Goal: Information Seeking & Learning: Learn about a topic

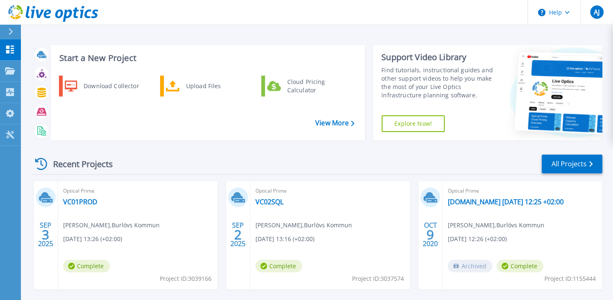
scroll to position [38, 0]
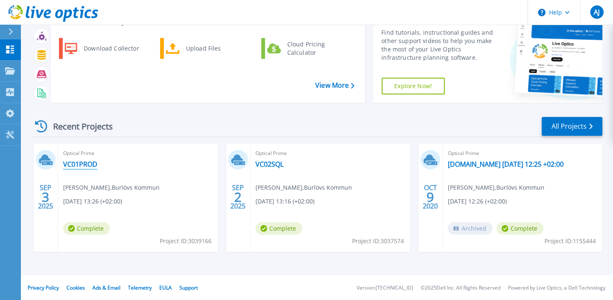
click at [91, 165] on link "VC01PROD" at bounding box center [80, 164] width 34 height 8
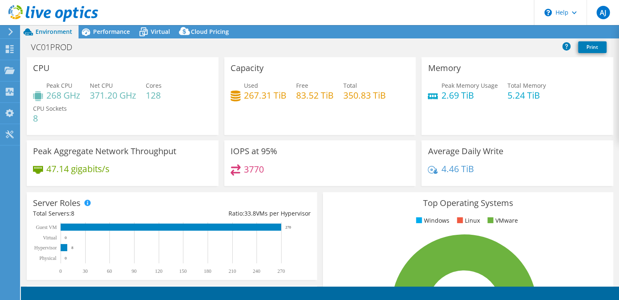
select select "USD"
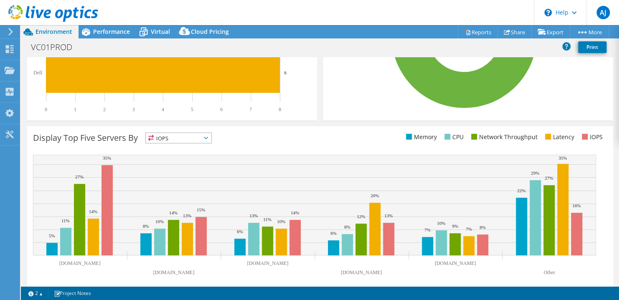
scroll to position [280, 0]
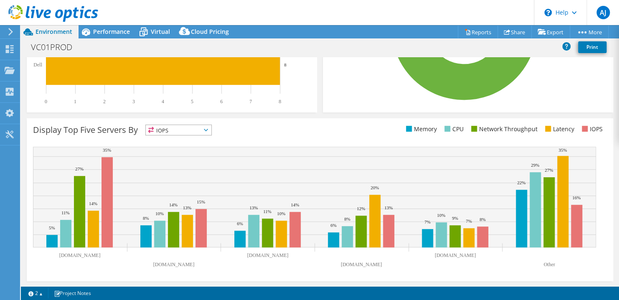
click at [208, 129] on icon at bounding box center [206, 130] width 4 height 3
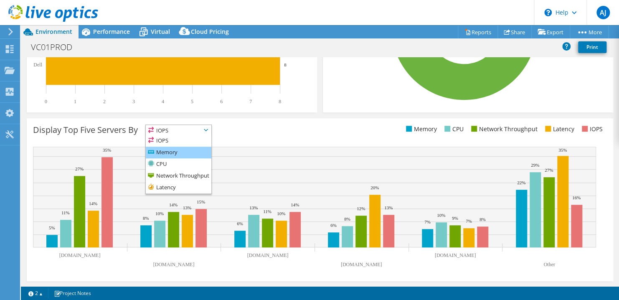
click at [173, 151] on li "Memory" at bounding box center [179, 153] width 66 height 12
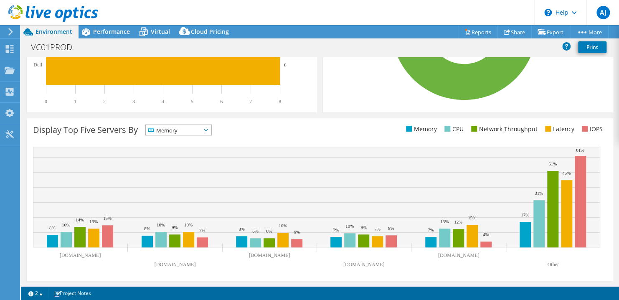
click at [211, 131] on span "Memory" at bounding box center [179, 130] width 66 height 10
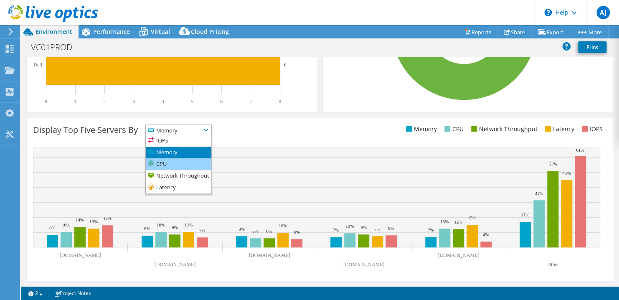
click at [190, 161] on li "CPU" at bounding box center [179, 164] width 66 height 12
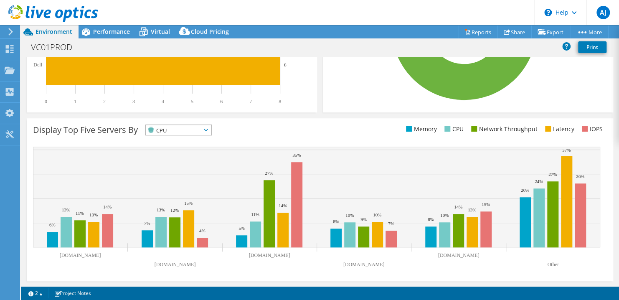
click at [208, 129] on icon at bounding box center [206, 130] width 4 height 3
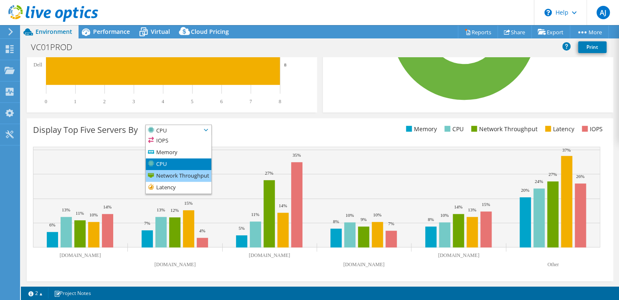
click at [194, 176] on li "Network Throughput" at bounding box center [179, 176] width 66 height 12
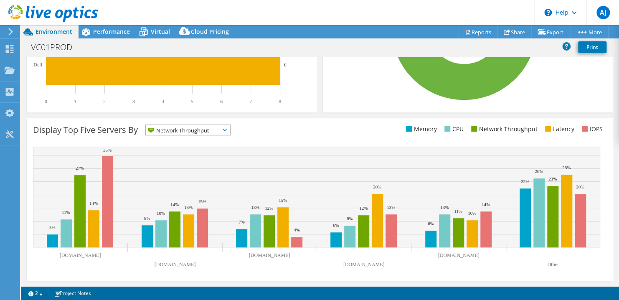
click at [227, 129] on icon at bounding box center [225, 130] width 4 height 3
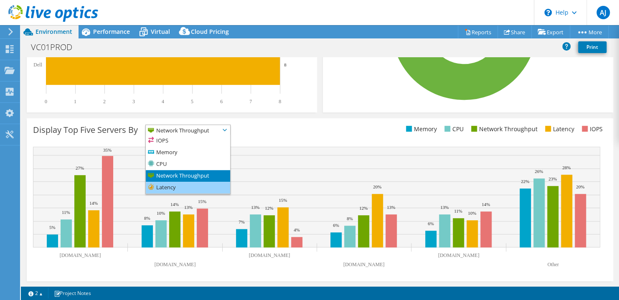
click at [196, 186] on li "Latency" at bounding box center [188, 188] width 84 height 12
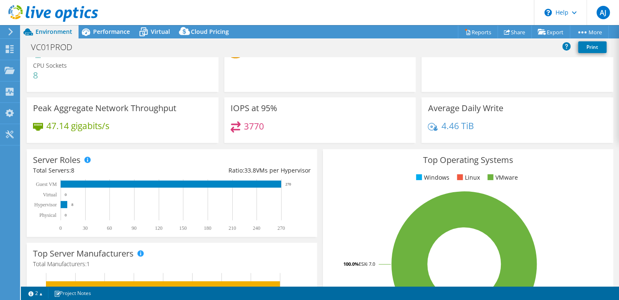
scroll to position [0, 0]
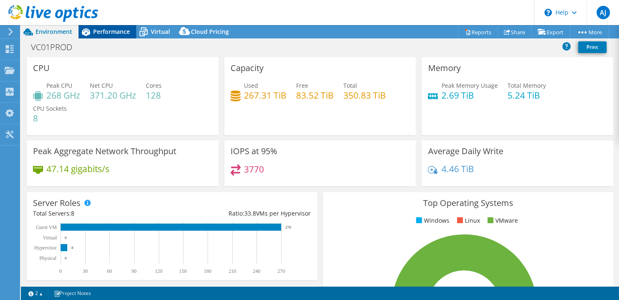
click at [102, 29] on span "Performance" at bounding box center [111, 32] width 37 height 8
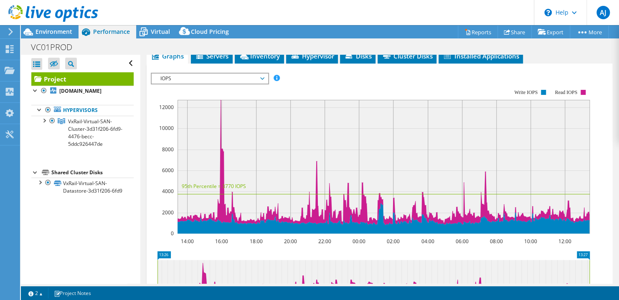
scroll to position [153, 0]
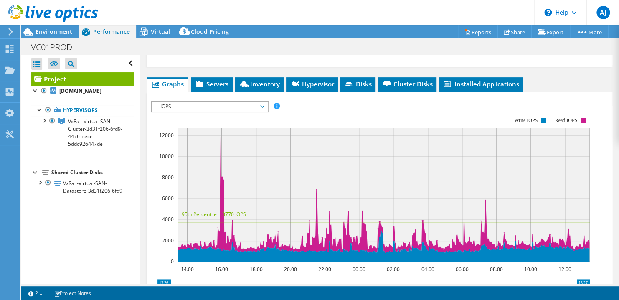
click at [261, 105] on span "IOPS" at bounding box center [209, 107] width 107 height 10
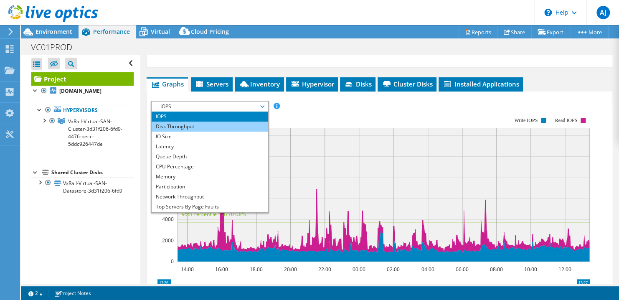
click at [219, 122] on li "Disk Throughput" at bounding box center [210, 127] width 116 height 10
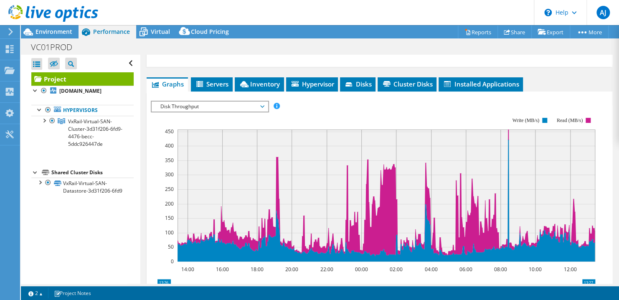
click at [262, 104] on span "Disk Throughput" at bounding box center [209, 107] width 107 height 10
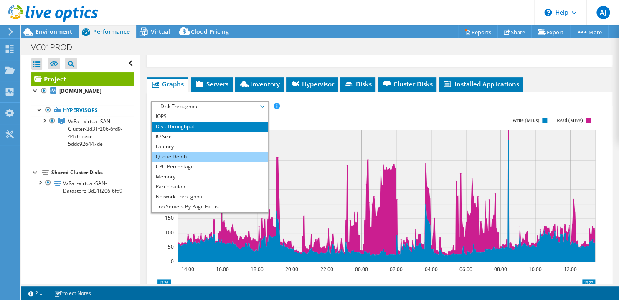
click at [208, 154] on li "Queue Depth" at bounding box center [210, 157] width 116 height 10
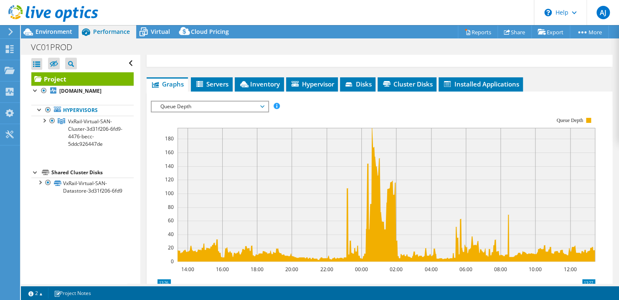
click at [263, 103] on span "Queue Depth" at bounding box center [209, 107] width 107 height 10
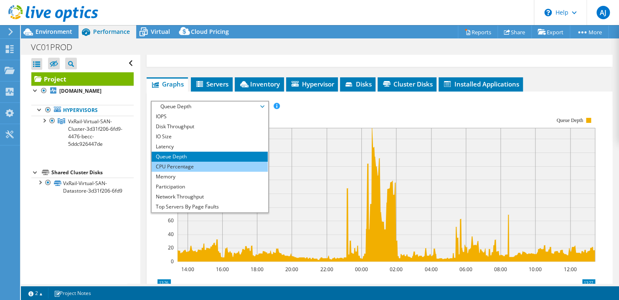
click at [229, 164] on li "CPU Percentage" at bounding box center [210, 167] width 116 height 10
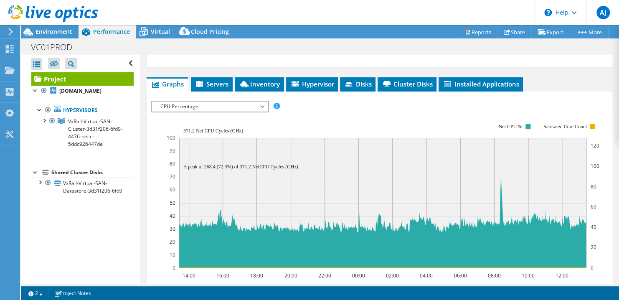
click at [263, 103] on span "CPU Percentage" at bounding box center [209, 107] width 107 height 10
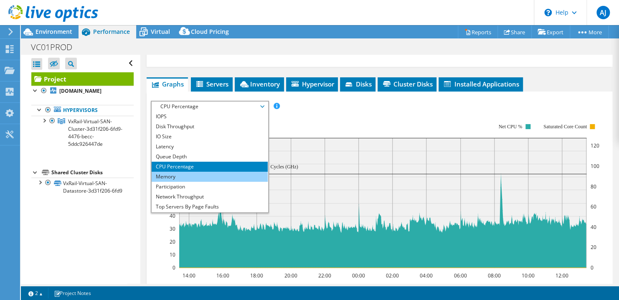
click at [224, 174] on li "Memory" at bounding box center [210, 177] width 116 height 10
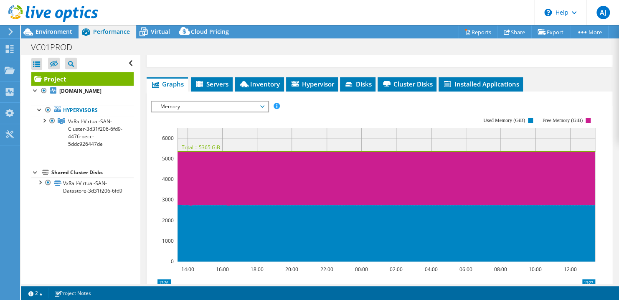
click at [262, 105] on span "Memory" at bounding box center [209, 107] width 107 height 10
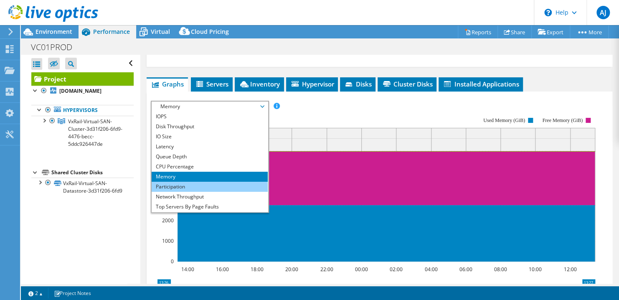
click at [222, 182] on li "Participation" at bounding box center [210, 187] width 116 height 10
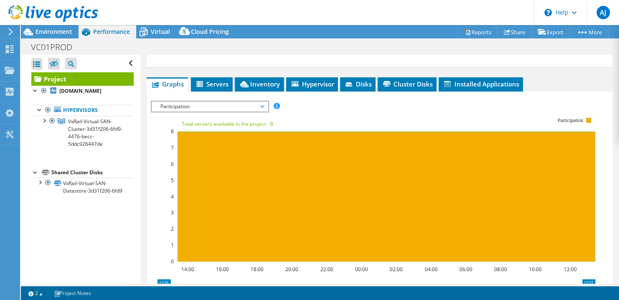
click at [262, 104] on span "Participation" at bounding box center [209, 107] width 107 height 10
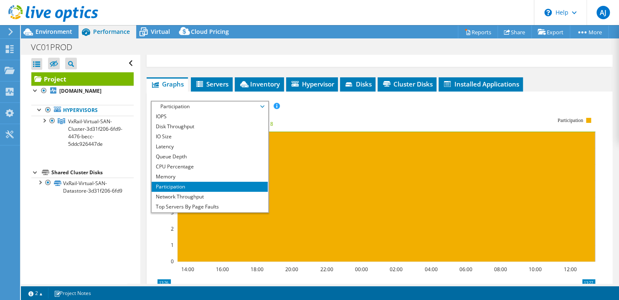
scroll to position [30, 0]
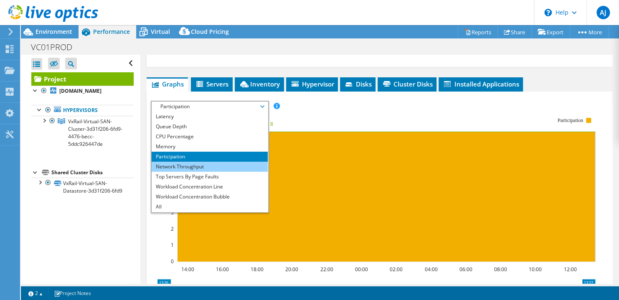
click at [234, 167] on li "Network Throughput" at bounding box center [210, 167] width 116 height 10
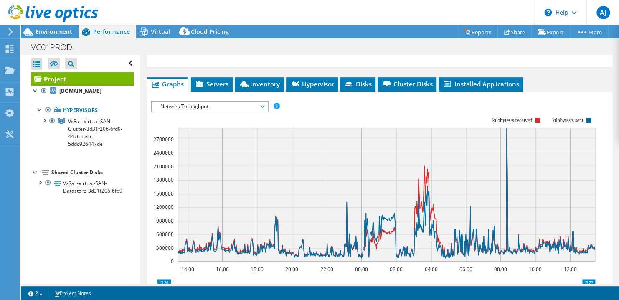
click at [262, 103] on span "Network Throughput" at bounding box center [209, 107] width 107 height 10
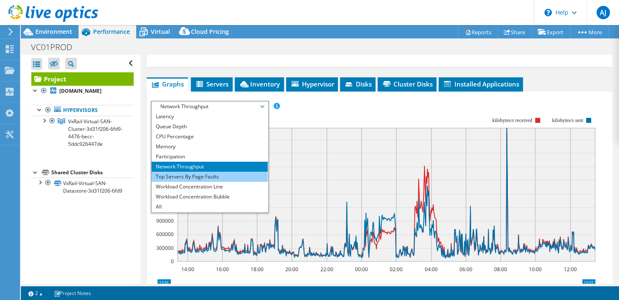
click at [214, 177] on li "Top Servers By Page Faults" at bounding box center [210, 177] width 116 height 10
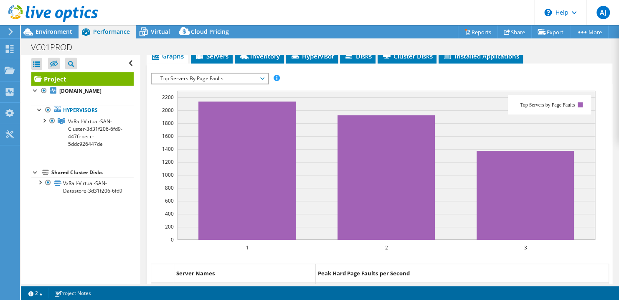
scroll to position [97, 0]
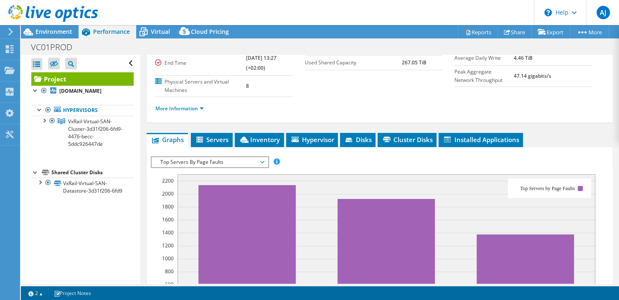
click at [261, 158] on span "Top Servers By Page Faults" at bounding box center [209, 162] width 107 height 10
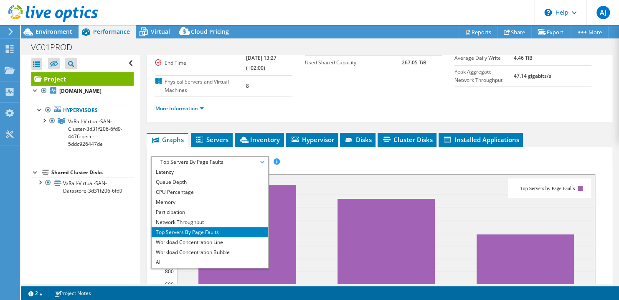
scroll to position [139, 0]
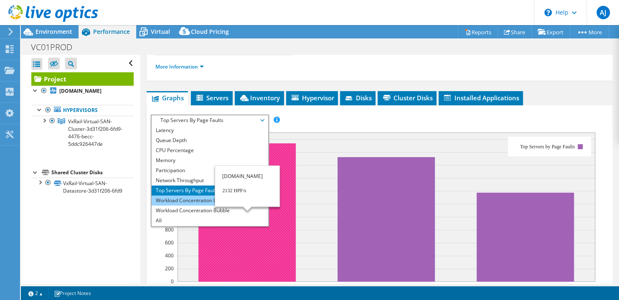
click at [209, 198] on li "Workload Concentration Line" at bounding box center [210, 201] width 116 height 10
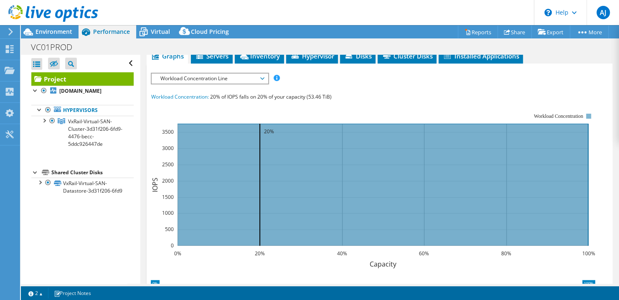
scroll to position [195, 0]
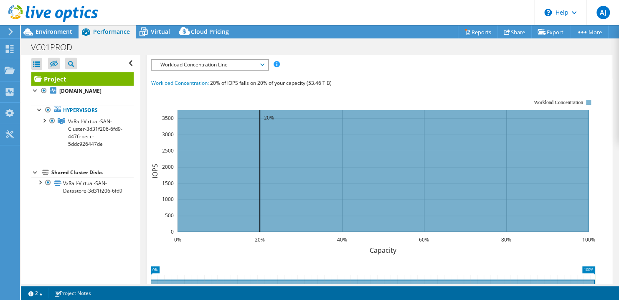
click at [265, 61] on span "Workload Concentration Line" at bounding box center [210, 65] width 116 height 10
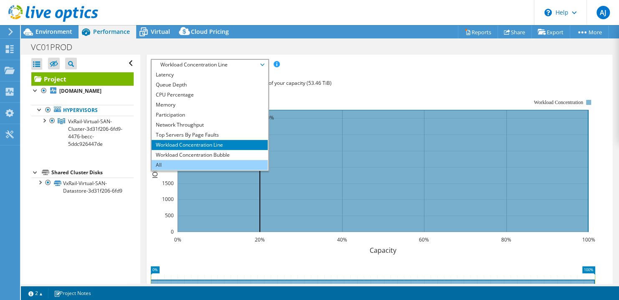
scroll to position [223, 0]
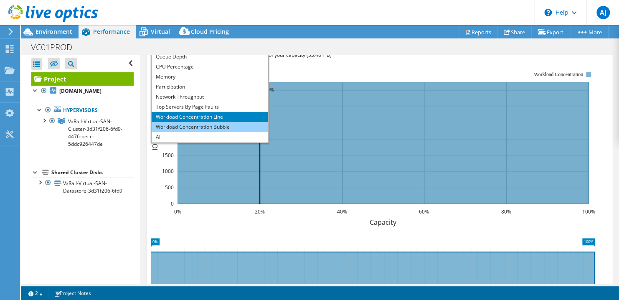
click at [234, 125] on li "Workload Concentration Bubble" at bounding box center [210, 127] width 116 height 10
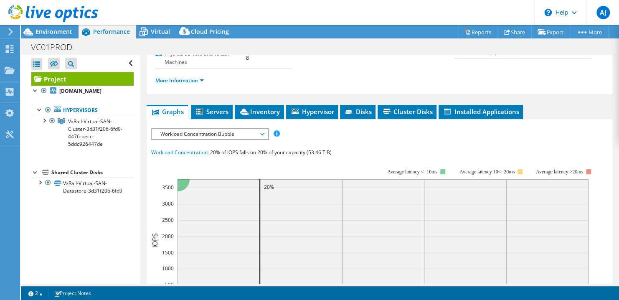
scroll to position [84, 0]
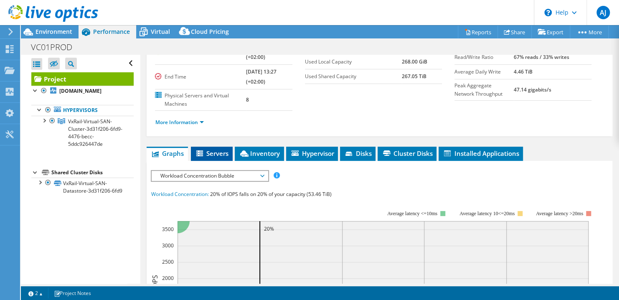
click at [219, 153] on span "Servers" at bounding box center [211, 153] width 33 height 8
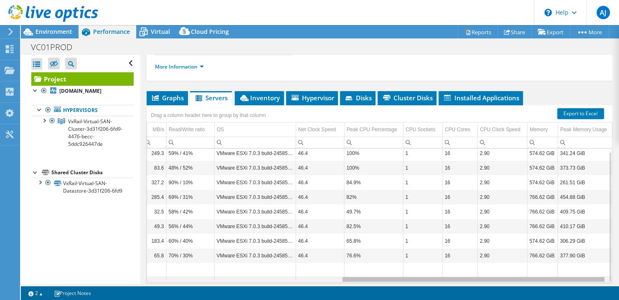
scroll to position [0, 338]
drag, startPoint x: 326, startPoint y: 277, endPoint x: 543, endPoint y: 268, distance: 217.1
click at [543, 268] on body "AJ End User Anders Janerup anders.janerup@itteamet.se Burlövs Kommun My Profile…" at bounding box center [309, 150] width 619 height 300
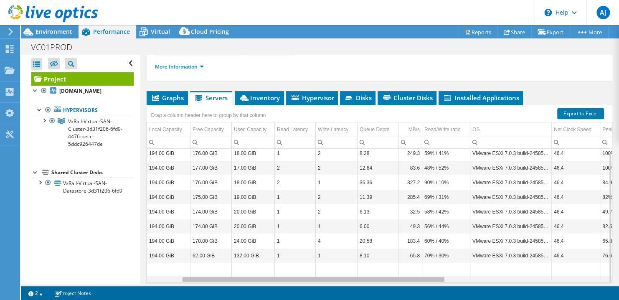
scroll to position [0, 0]
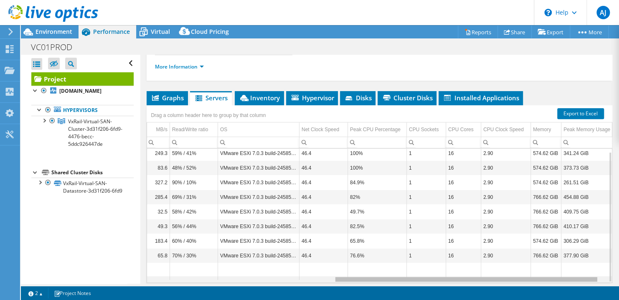
drag, startPoint x: 425, startPoint y: 277, endPoint x: 401, endPoint y: 296, distance: 30.6
click at [401, 296] on body "AJ End User Anders Janerup anders.janerup@itteamet.se Burlövs Kommun My Profile…" at bounding box center [309, 150] width 619 height 300
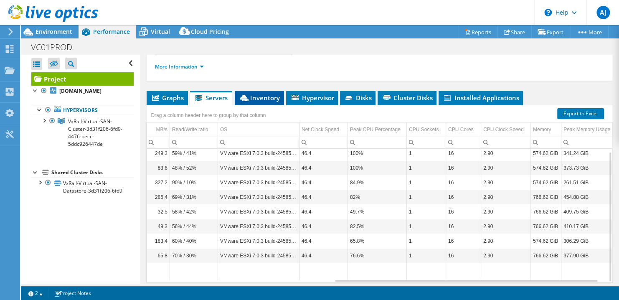
click at [260, 98] on span "Inventory" at bounding box center [259, 98] width 41 height 8
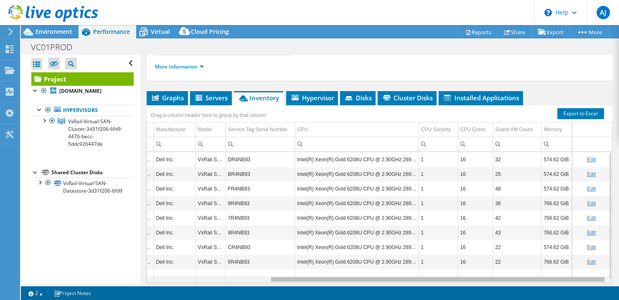
drag, startPoint x: 354, startPoint y: 276, endPoint x: 610, endPoint y: 286, distance: 255.6
click at [610, 286] on body "AJ End User Anders Janerup anders.janerup@itteamet.se Burlövs Kommun My Profile…" at bounding box center [309, 150] width 619 height 300
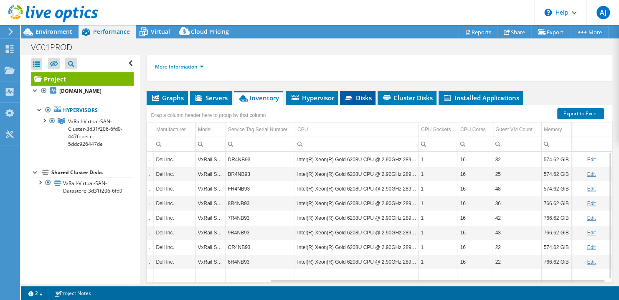
click at [366, 96] on span "Disks" at bounding box center [357, 98] width 27 height 8
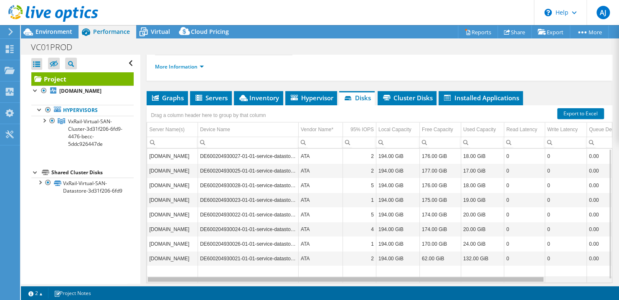
drag, startPoint x: 354, startPoint y: 276, endPoint x: 257, endPoint y: 278, distance: 97.0
click at [257, 278] on body "AJ End User Anders Janerup anders.janerup@itteamet.se Burlövs Kommun My Profile…" at bounding box center [309, 150] width 619 height 300
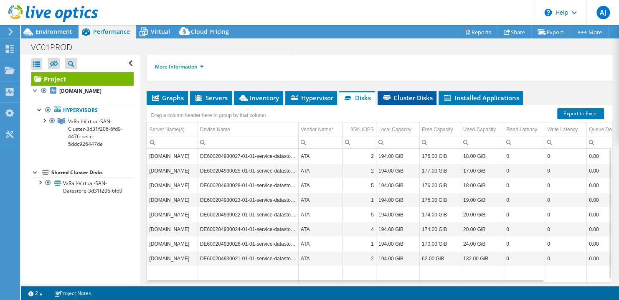
click at [393, 97] on span "Cluster Disks" at bounding box center [407, 98] width 51 height 8
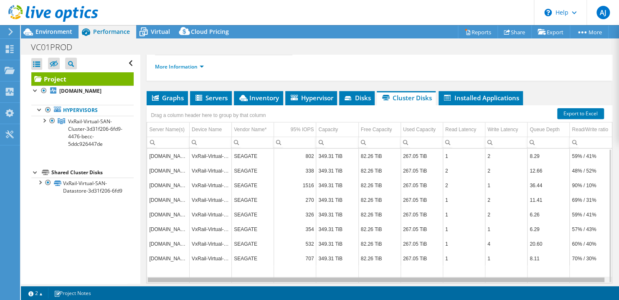
drag, startPoint x: 354, startPoint y: 276, endPoint x: 430, endPoint y: 275, distance: 76.1
click at [430, 278] on div "Data grid" at bounding box center [376, 280] width 457 height 5
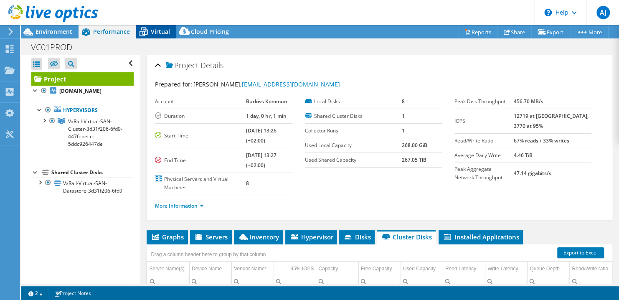
click at [152, 32] on span "Virtual" at bounding box center [160, 32] width 19 height 8
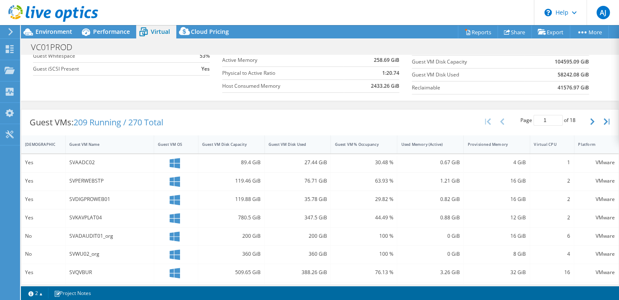
scroll to position [108, 0]
click at [42, 295] on link "2" at bounding box center [36, 293] width 26 height 10
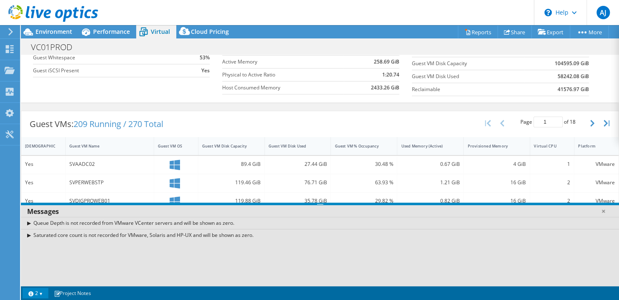
click at [42, 295] on link "2" at bounding box center [36, 293] width 26 height 10
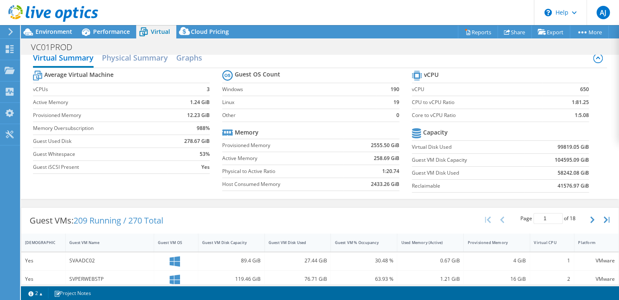
scroll to position [0, 0]
